Goal: Task Accomplishment & Management: Use online tool/utility

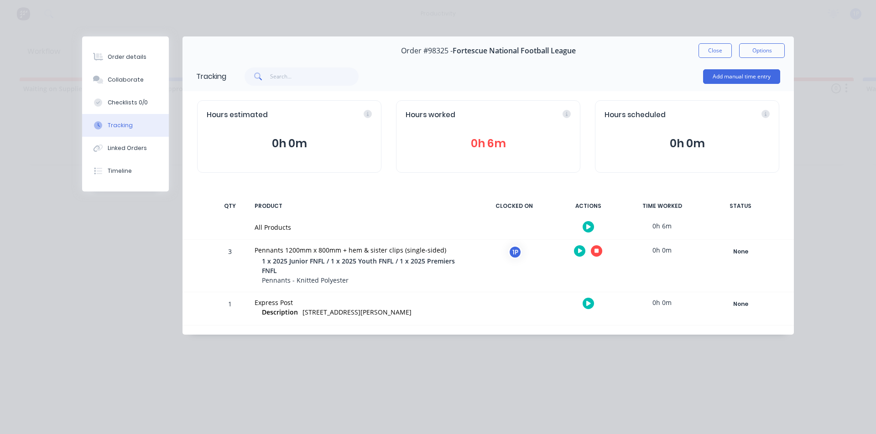
click at [595, 247] on button "button" at bounding box center [596, 250] width 11 height 11
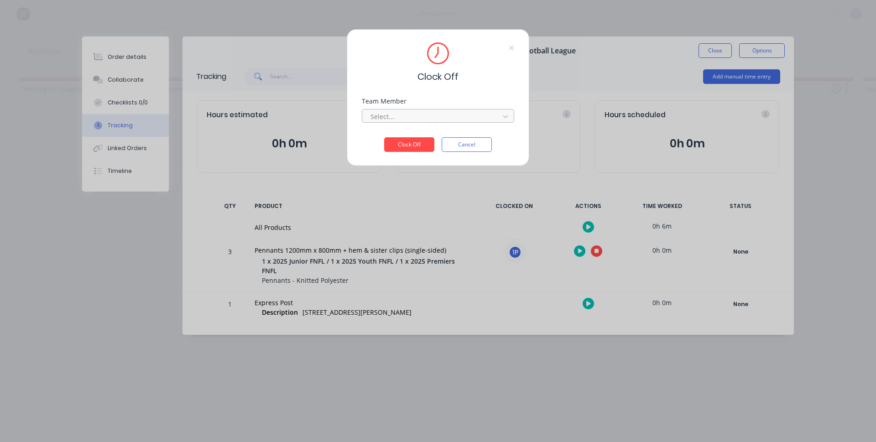
click at [433, 120] on div at bounding box center [432, 116] width 125 height 11
click at [423, 139] on div "1Roll to Roll Printing" at bounding box center [438, 136] width 152 height 17
click at [422, 149] on button "Clock Off" at bounding box center [409, 144] width 50 height 15
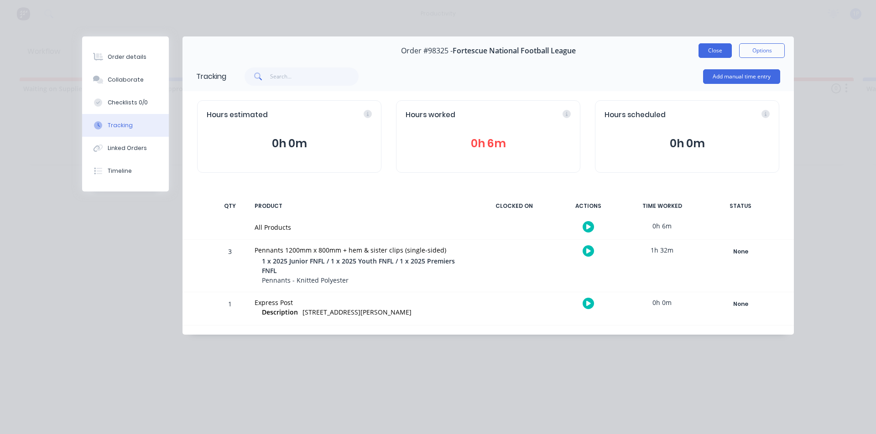
click at [702, 48] on button "Close" at bounding box center [715, 50] width 33 height 15
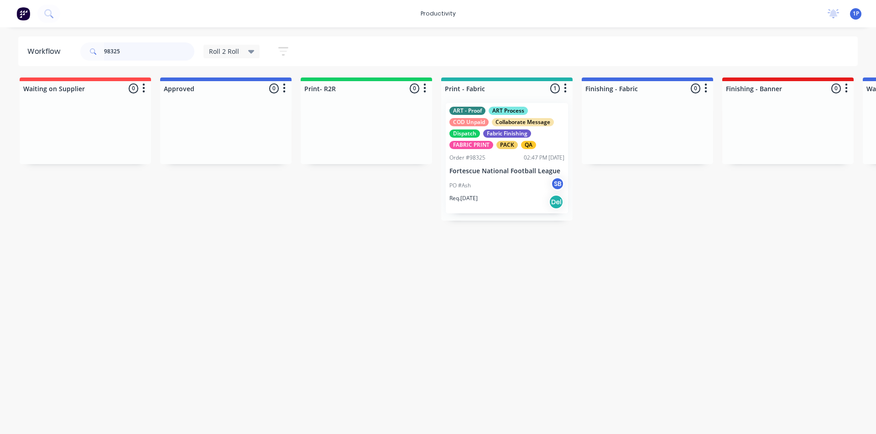
drag, startPoint x: 139, startPoint y: 54, endPoint x: 0, endPoint y: 37, distance: 140.1
click at [0, 37] on div "Workflow 98325 Roll 2 Roll Save new view None edit Roll 2 Roll (Default) edit A…" at bounding box center [438, 52] width 876 height 30
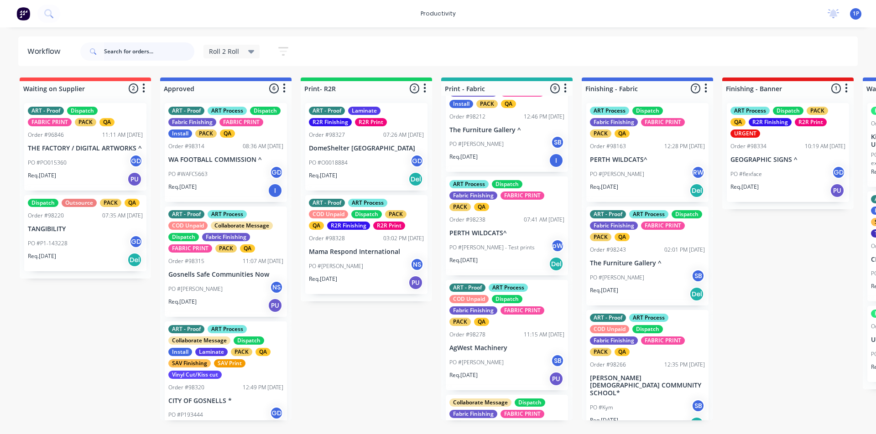
scroll to position [249, 0]
click at [520, 152] on div "PO #[PERSON_NAME] SB" at bounding box center [506, 143] width 115 height 17
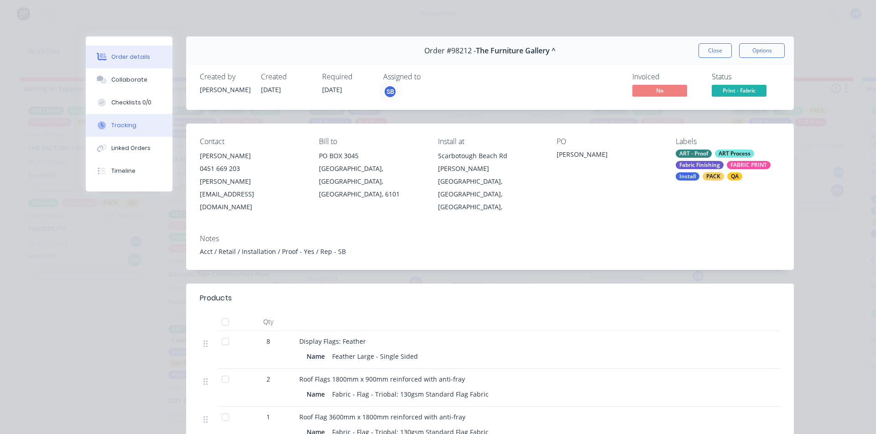
click at [146, 127] on button "Tracking" at bounding box center [129, 125] width 87 height 23
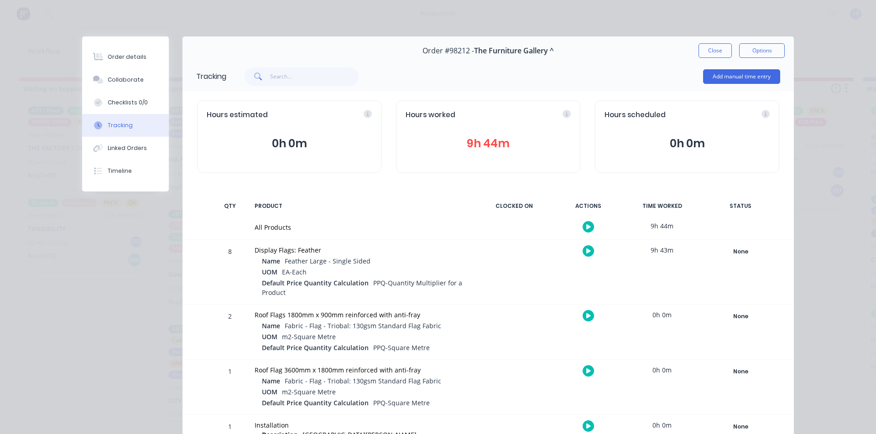
click at [577, 249] on div at bounding box center [588, 251] width 68 height 22
click at [586, 251] on icon "button" at bounding box center [588, 251] width 5 height 5
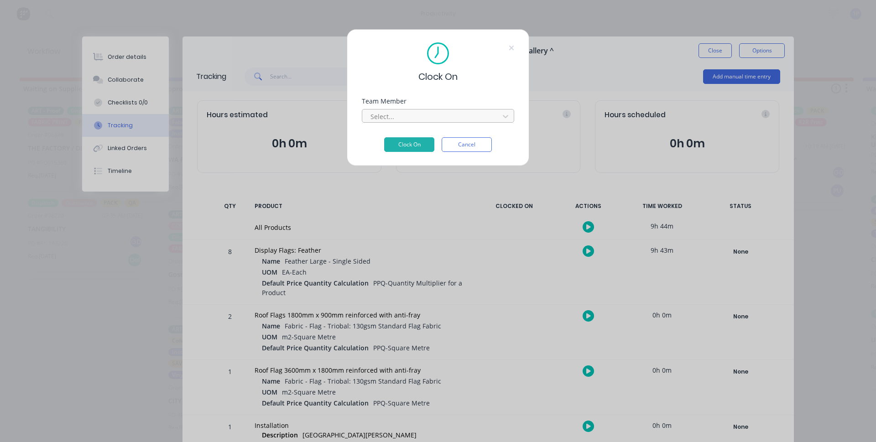
click at [416, 120] on div at bounding box center [432, 116] width 125 height 11
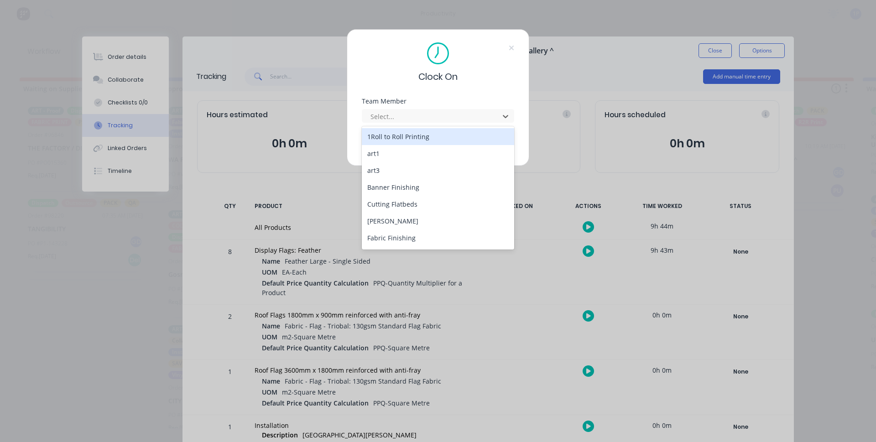
click at [720, 51] on div "Clock On Team Member 22 results available. Use Up and Down to choose options, p…" at bounding box center [438, 221] width 876 height 442
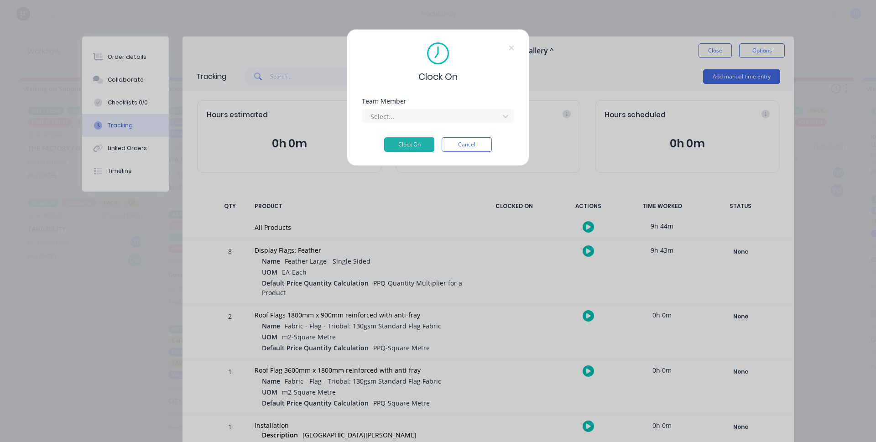
click at [718, 51] on div "Clock On Team Member Select... Clock On Cancel" at bounding box center [438, 221] width 876 height 442
drag, startPoint x: 452, startPoint y: 151, endPoint x: 464, endPoint y: 144, distance: 14.2
click at [459, 149] on button "Cancel" at bounding box center [467, 144] width 50 height 15
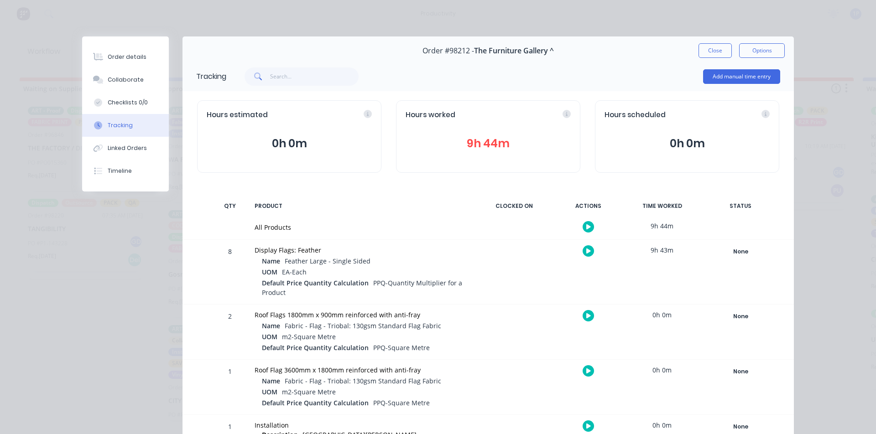
click at [465, 140] on button "9h 44m" at bounding box center [488, 143] width 165 height 17
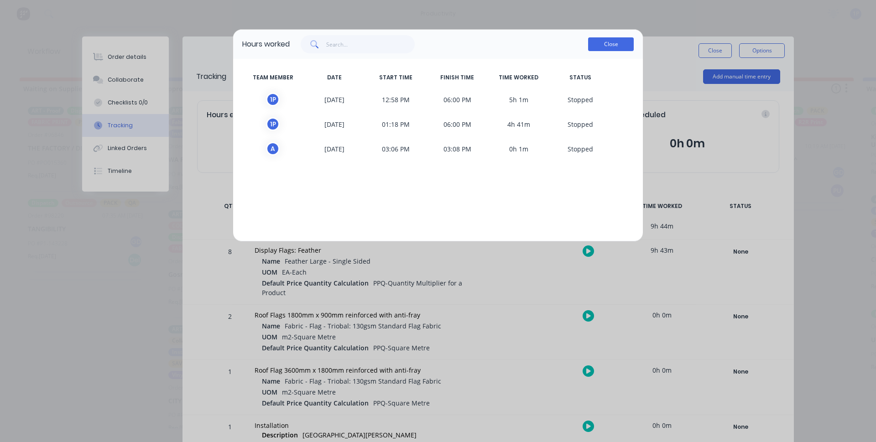
click at [616, 38] on button "Close" at bounding box center [611, 44] width 46 height 14
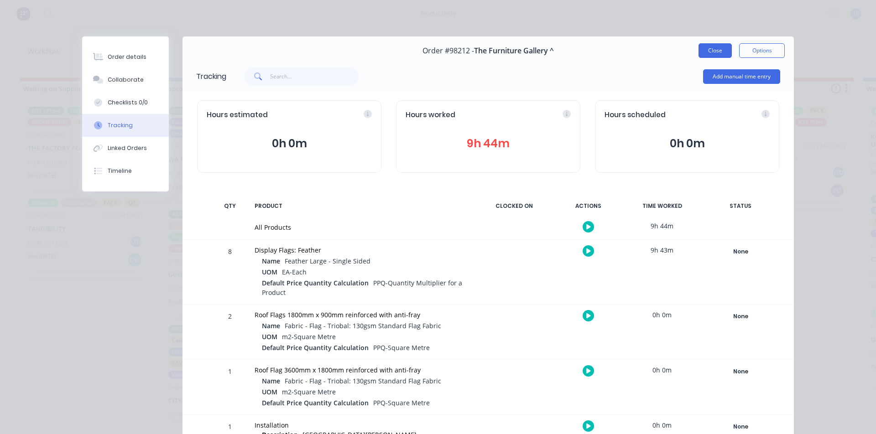
click at [713, 47] on button "Close" at bounding box center [715, 50] width 33 height 15
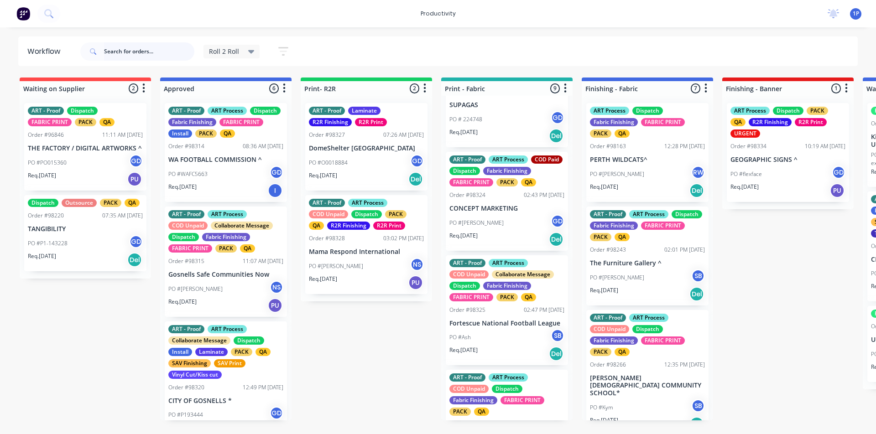
scroll to position [599, 0]
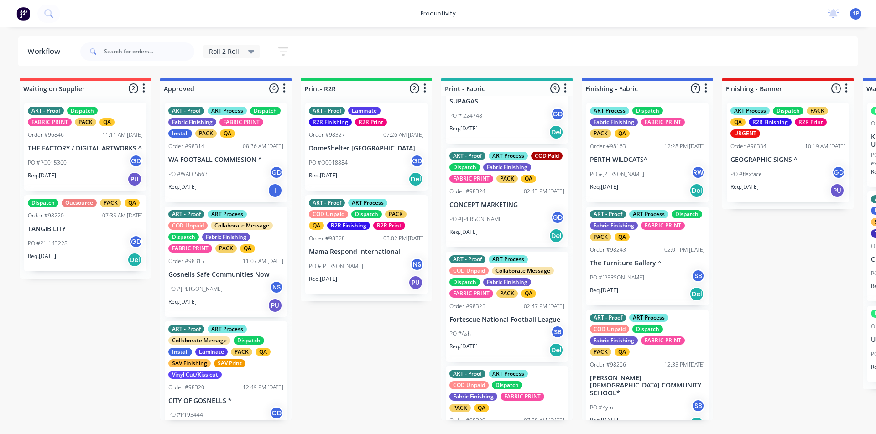
click at [505, 228] on div "PO #[PERSON_NAME]" at bounding box center [506, 219] width 115 height 17
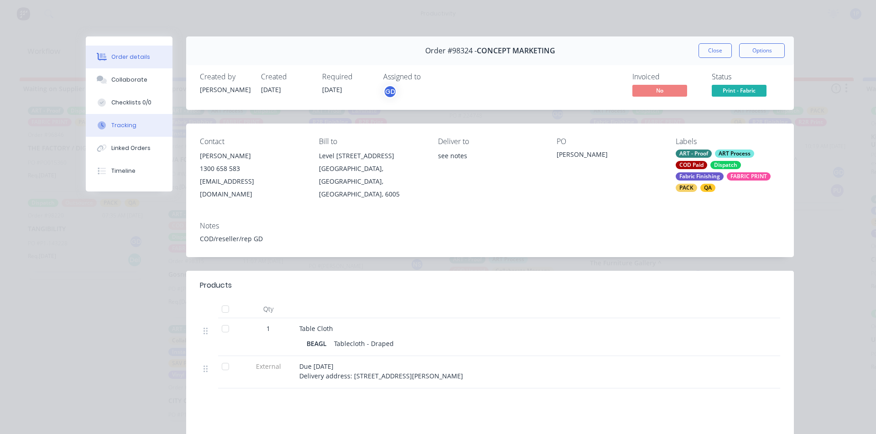
click at [159, 125] on button "Tracking" at bounding box center [129, 125] width 87 height 23
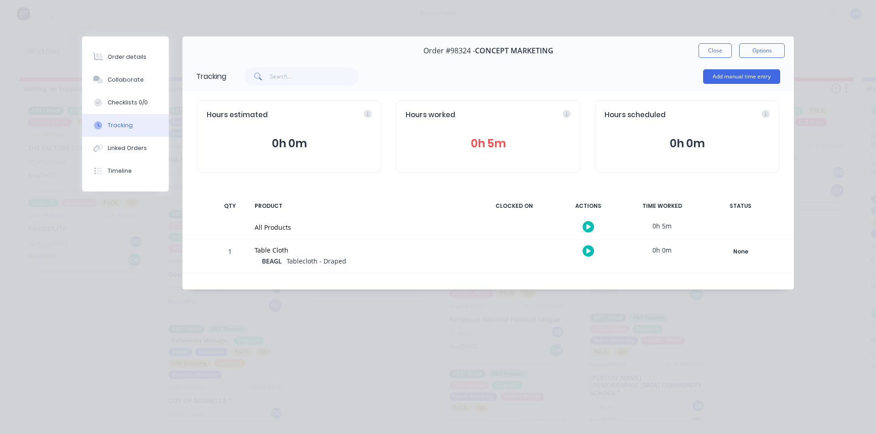
click at [584, 249] on button "button" at bounding box center [588, 250] width 11 height 11
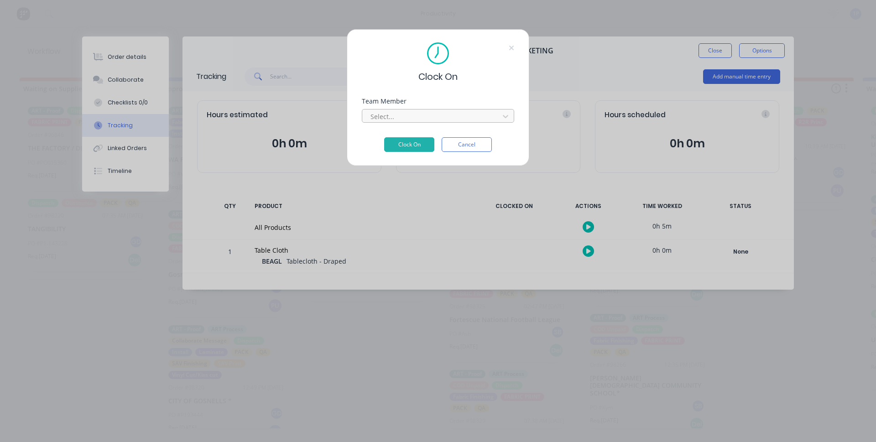
click at [405, 120] on div at bounding box center [432, 116] width 125 height 11
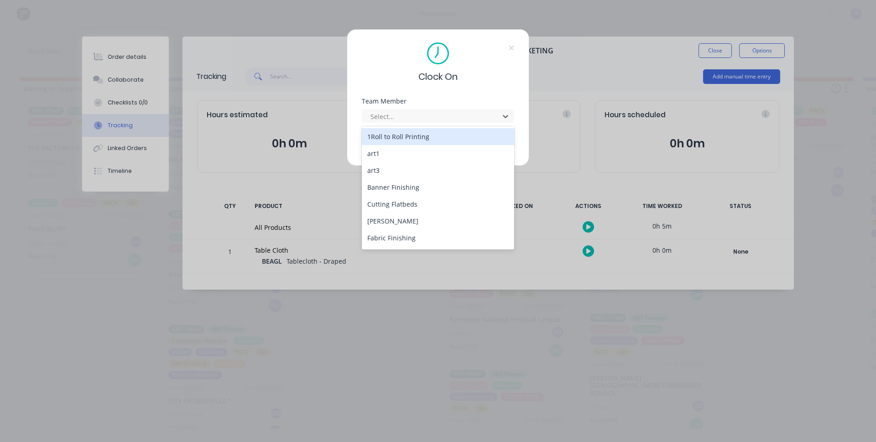
click at [396, 135] on div "1Roll to Roll Printing" at bounding box center [438, 136] width 152 height 17
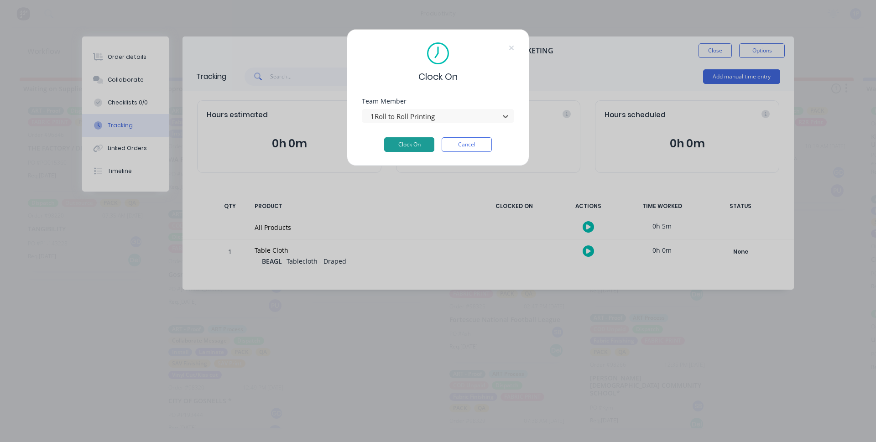
drag, startPoint x: 401, startPoint y: 136, endPoint x: 404, endPoint y: 141, distance: 7.0
click at [402, 138] on form "Team Member option 1Roll to Roll Printing, selected. 1Roll to Roll Printing Clo…" at bounding box center [438, 125] width 152 height 54
click at [405, 143] on button "Clock On" at bounding box center [409, 144] width 50 height 15
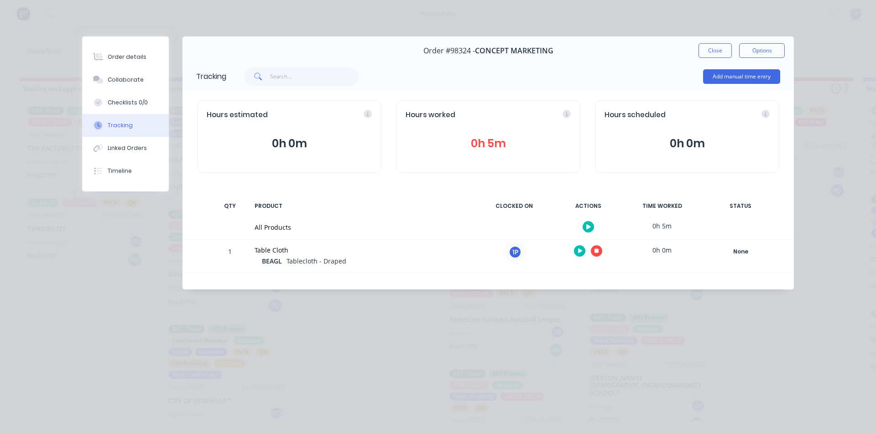
drag, startPoint x: 715, startPoint y: 55, endPoint x: 710, endPoint y: 54, distance: 5.0
click at [715, 55] on button "Close" at bounding box center [715, 50] width 33 height 15
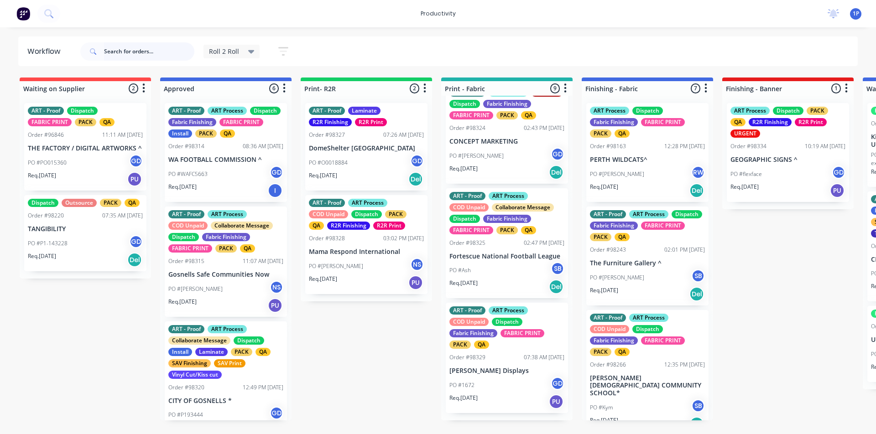
scroll to position [677, 0]
click at [501, 394] on div "PO #1672 GD" at bounding box center [506, 385] width 115 height 17
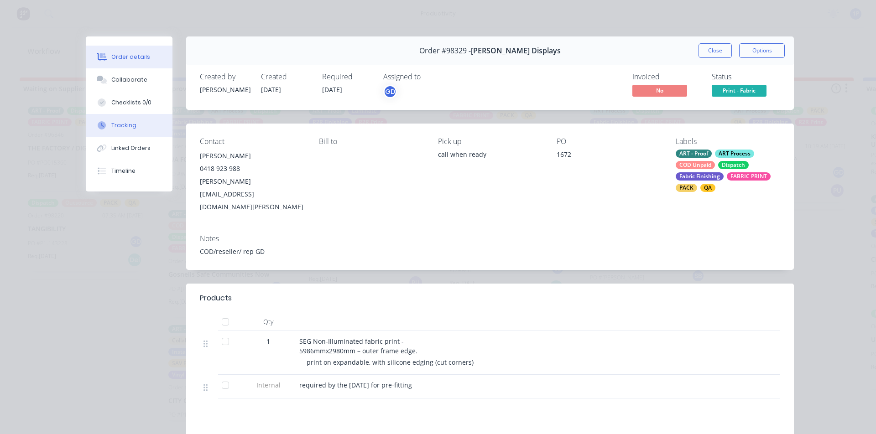
drag, startPoint x: 126, startPoint y: 125, endPoint x: 148, endPoint y: 132, distance: 22.8
click at [126, 125] on div "Tracking" at bounding box center [123, 125] width 25 height 8
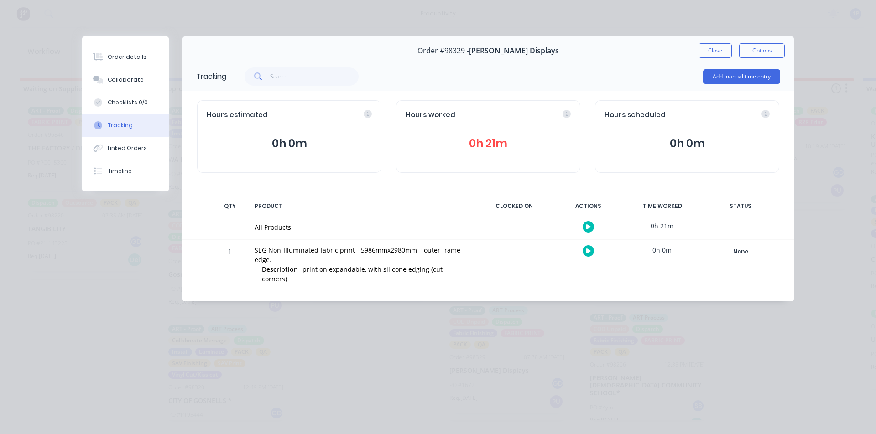
click at [565, 234] on div at bounding box center [588, 227] width 68 height 22
click at [587, 250] on icon "button" at bounding box center [588, 251] width 5 height 5
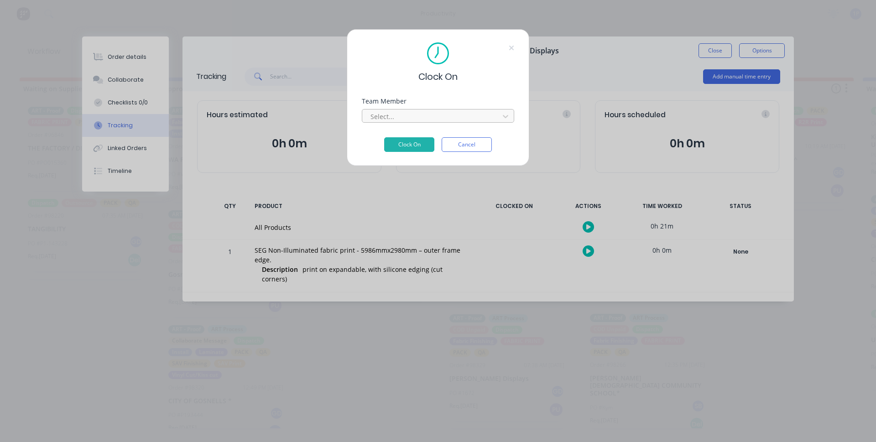
click at [453, 117] on div at bounding box center [432, 116] width 125 height 11
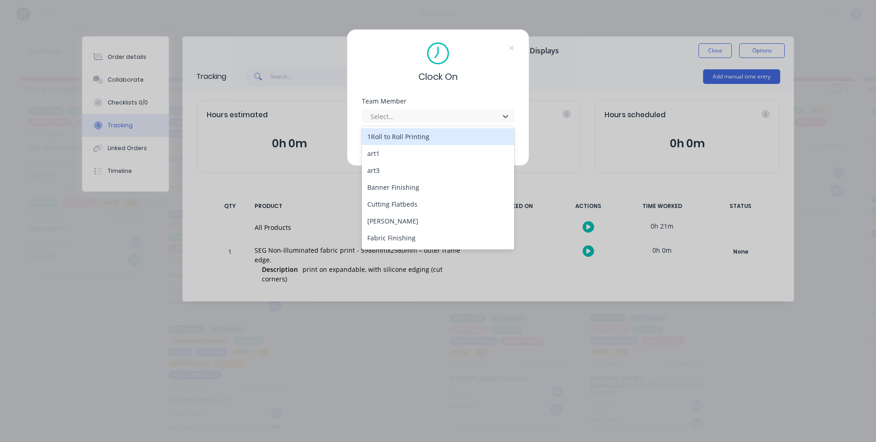
click at [443, 131] on div "1Roll to Roll Printing" at bounding box center [438, 136] width 152 height 17
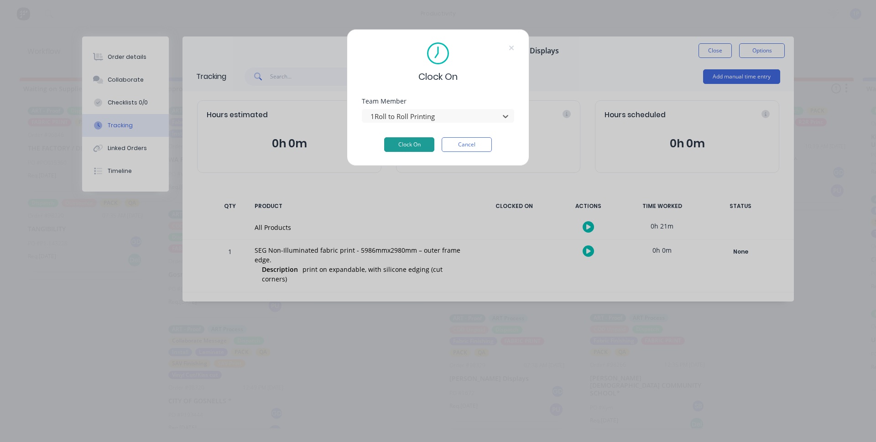
click at [419, 137] on button "Clock On" at bounding box center [409, 144] width 50 height 15
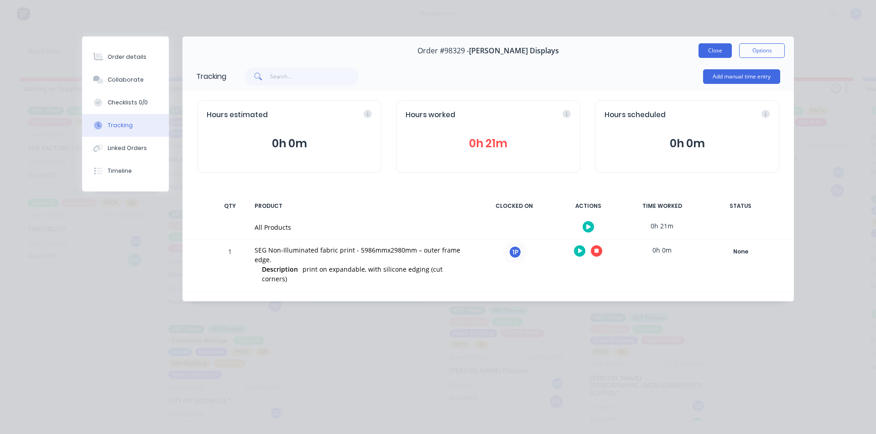
click at [713, 45] on button "Close" at bounding box center [715, 50] width 33 height 15
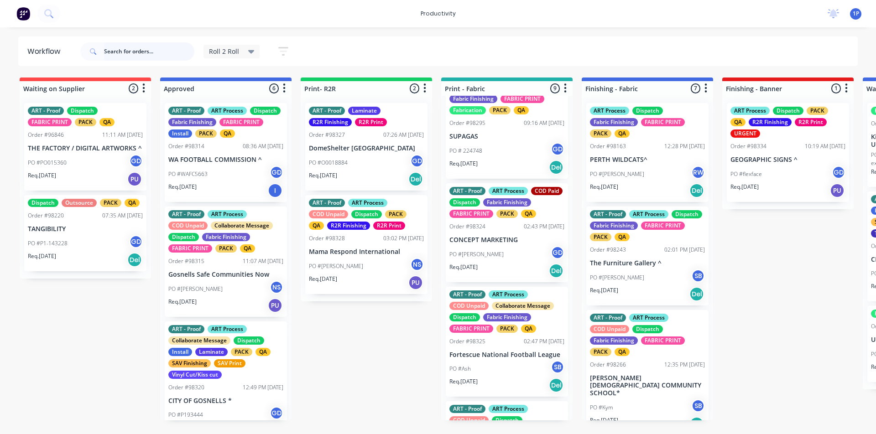
scroll to position [527, 0]
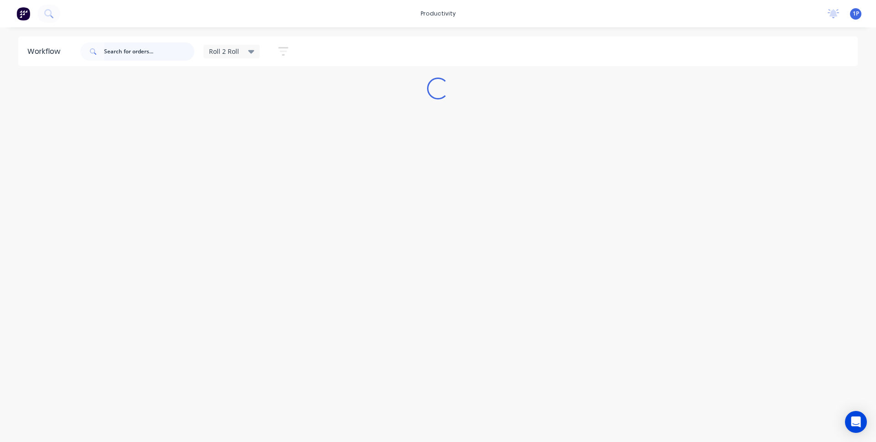
click at [125, 56] on input "text" at bounding box center [149, 51] width 90 height 18
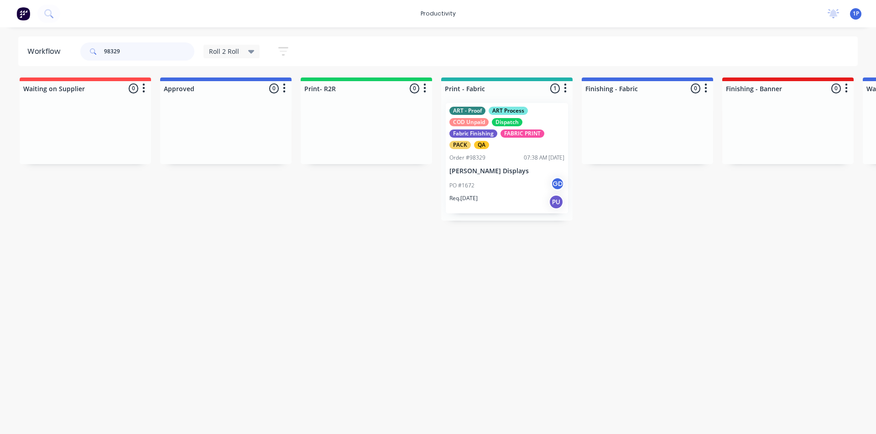
type input "98329"
click at [502, 167] on div "ART - Proof ART Process COD Unpaid Dispatch Fabric Finishing FABRIC PRINT PACK …" at bounding box center [507, 158] width 122 height 110
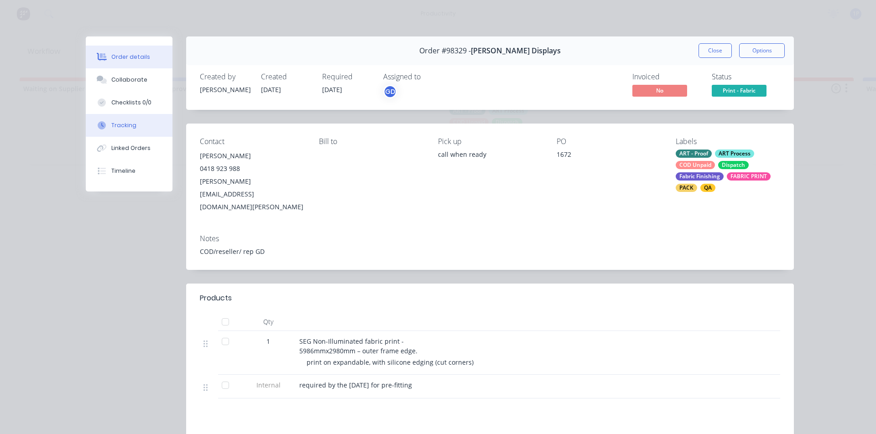
click at [148, 124] on button "Tracking" at bounding box center [129, 125] width 87 height 23
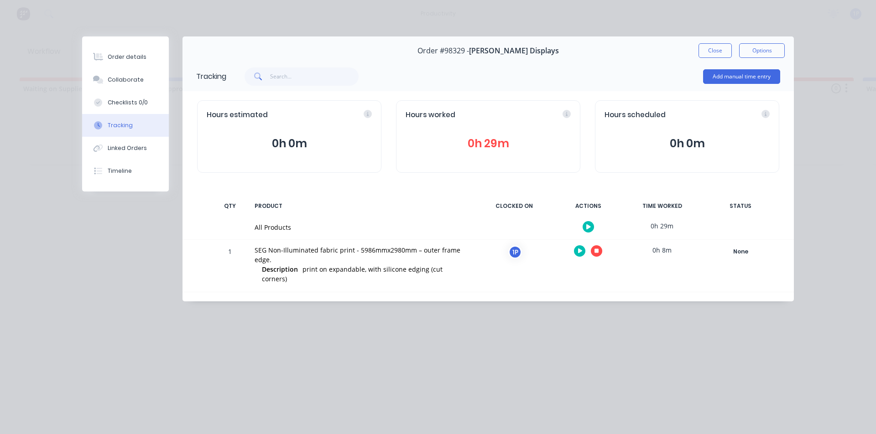
click at [485, 176] on div "Hours estimated 0h 0m Hours worked 0h 29m Hours scheduled 0h 0m" at bounding box center [488, 136] width 611 height 91
